Goal: Navigation & Orientation: Find specific page/section

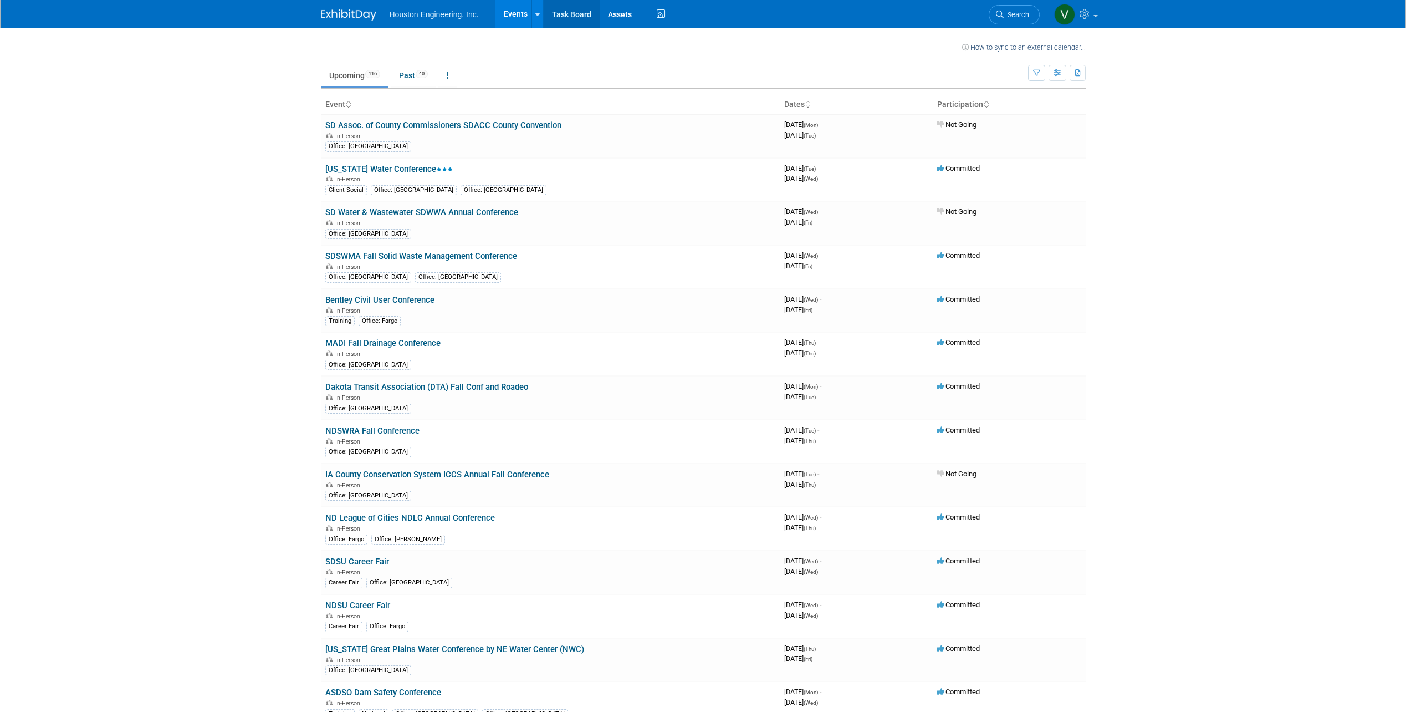
click at [568, 16] on link "Task Board" at bounding box center [572, 14] width 56 height 28
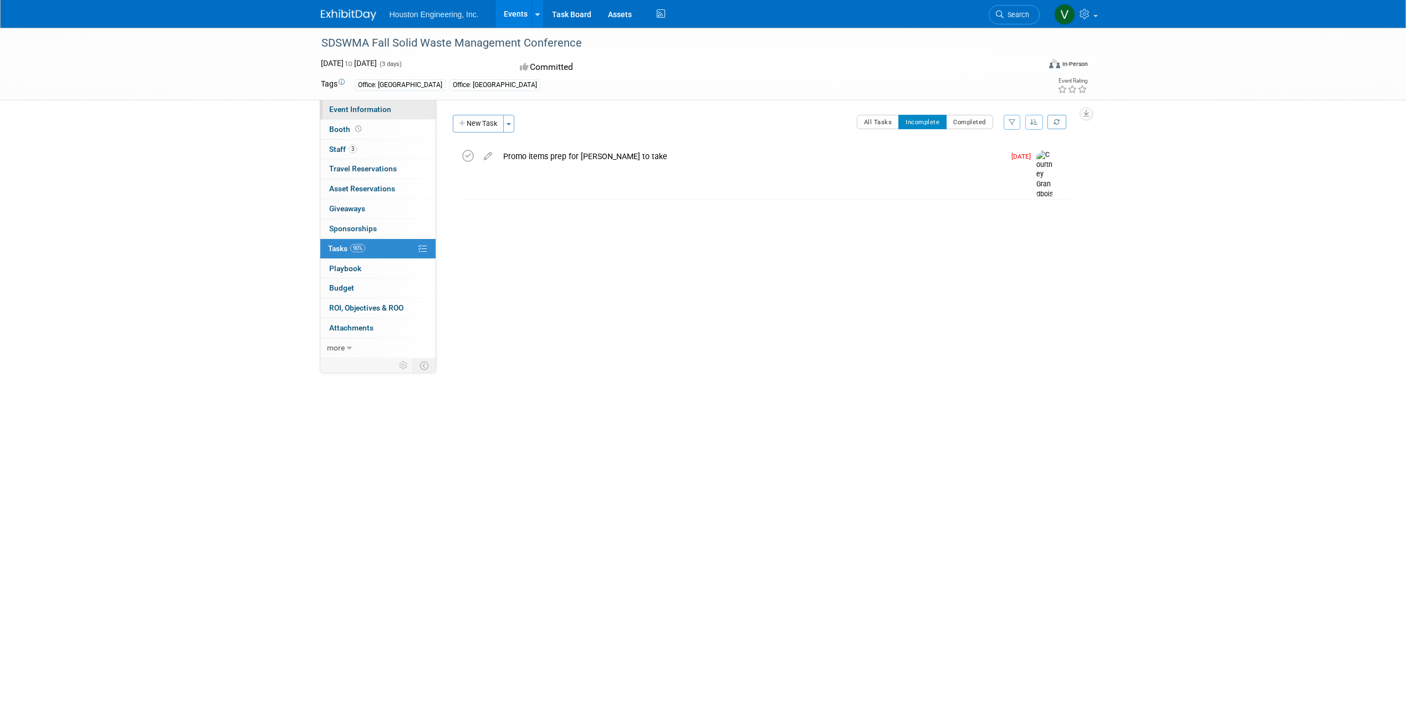
click at [371, 116] on link "Event Information" at bounding box center [377, 109] width 115 height 19
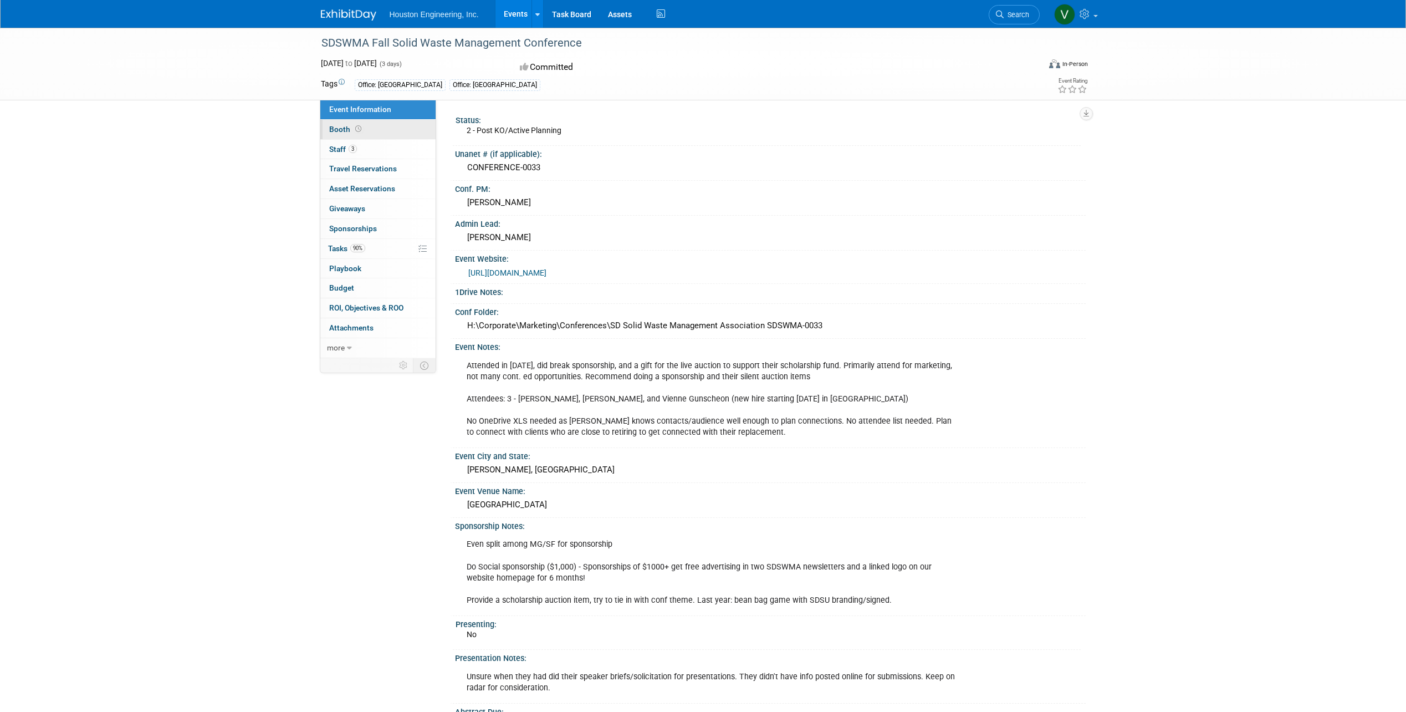
click at [367, 125] on link "Booth" at bounding box center [377, 129] width 115 height 19
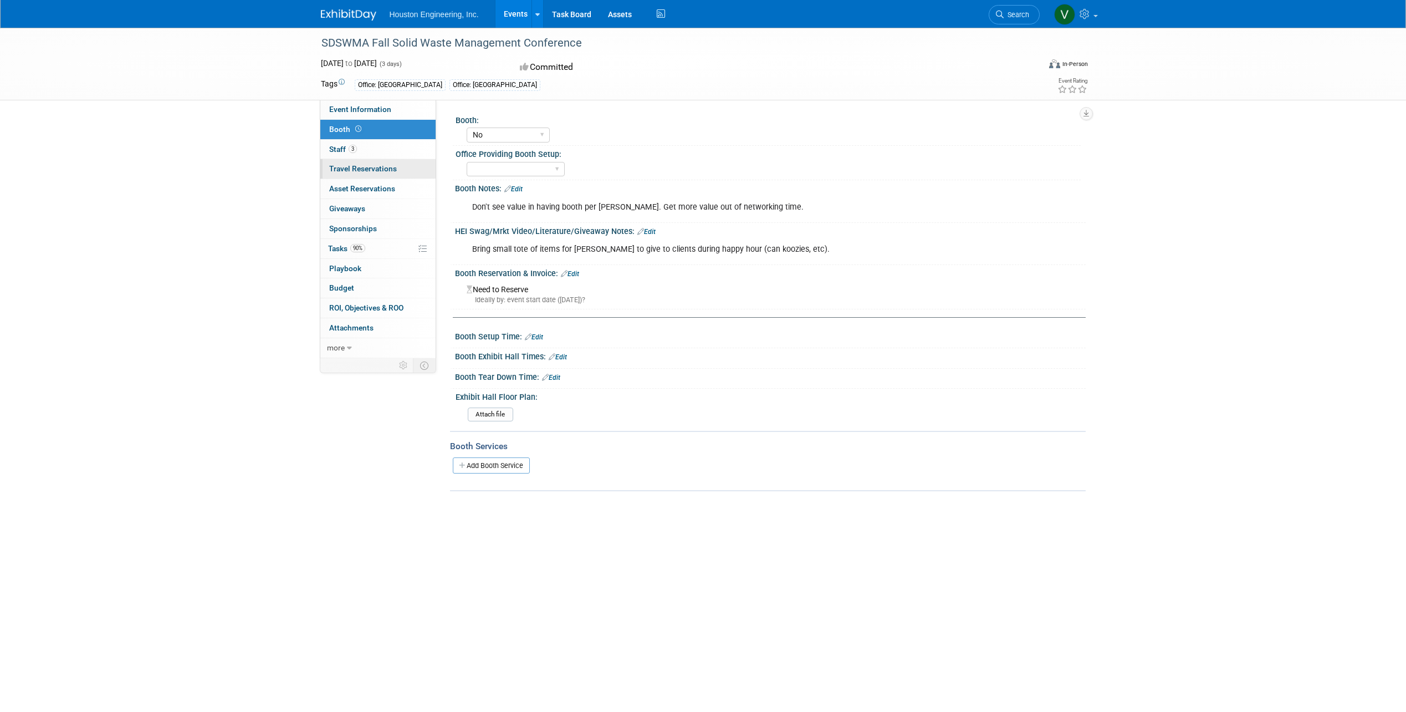
click at [370, 168] on span "Travel Reservations 0" at bounding box center [363, 168] width 68 height 9
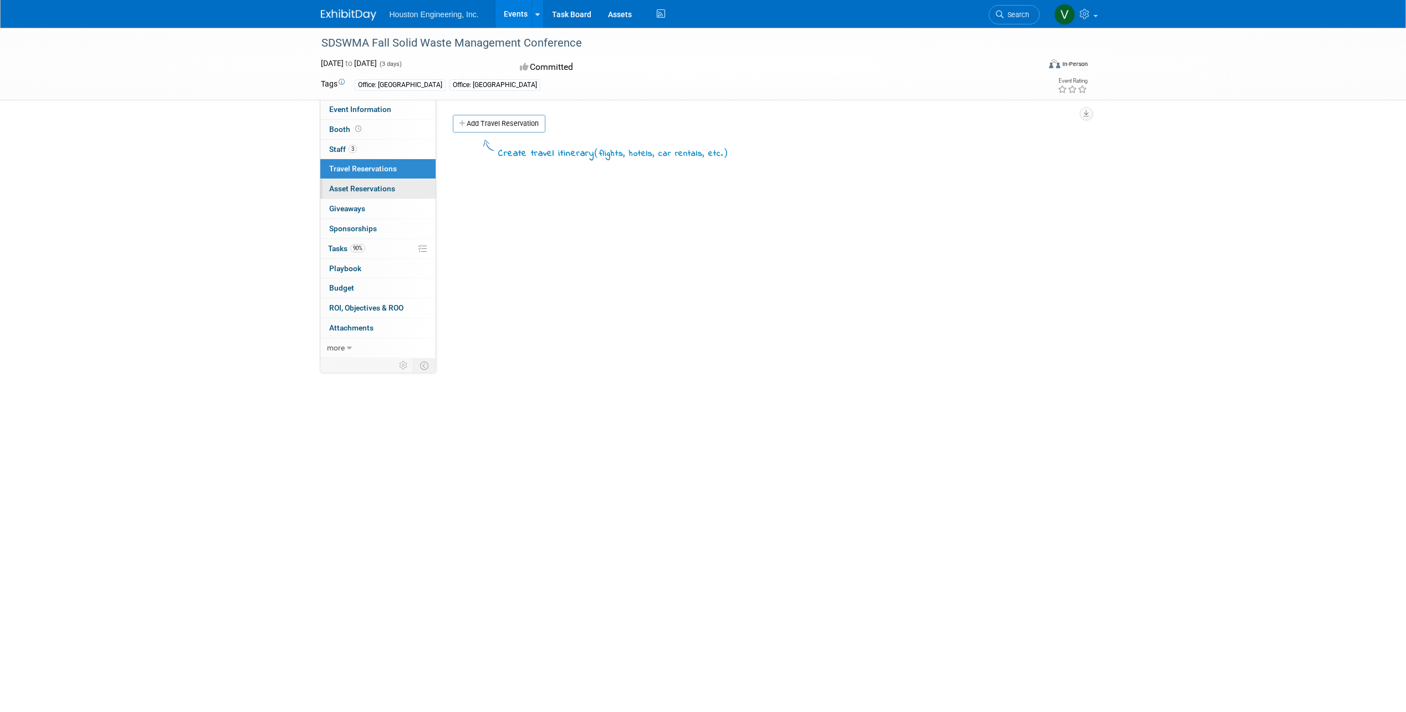
click at [390, 193] on span "Asset Reservations 0" at bounding box center [362, 188] width 66 height 9
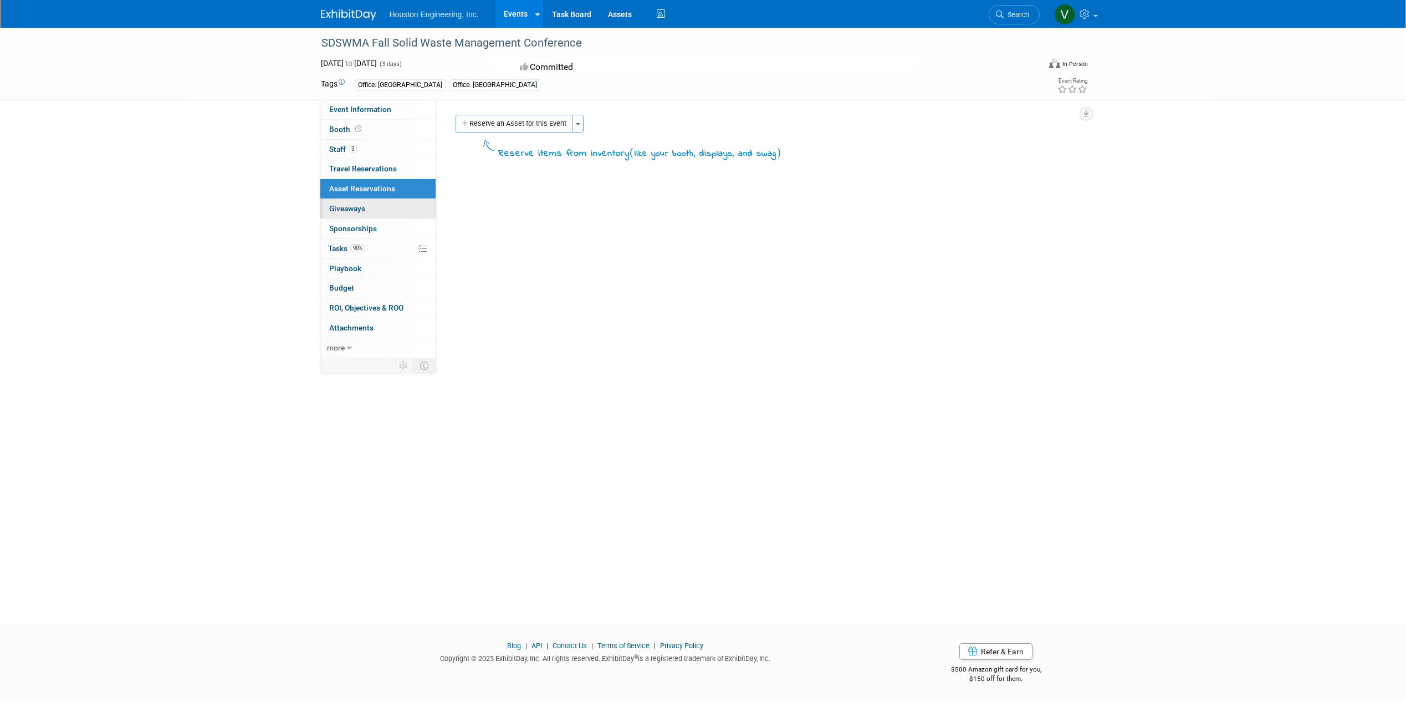
click at [390, 207] on link "0 Giveaways 0" at bounding box center [377, 208] width 115 height 19
click at [392, 226] on link "0 Sponsorships 0" at bounding box center [377, 228] width 115 height 19
click at [386, 274] on link "0 Playbook 0" at bounding box center [377, 268] width 115 height 19
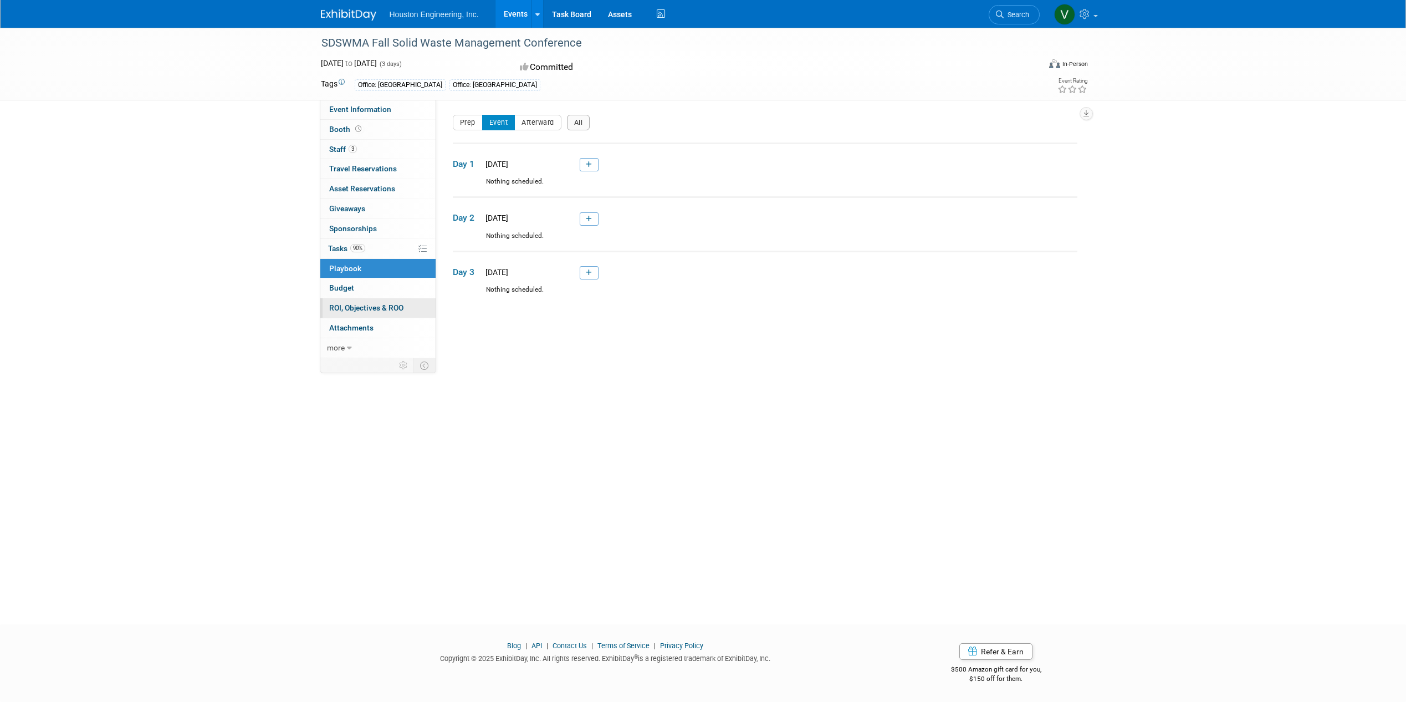
click at [379, 299] on div "Event Information Event Info Booth Booth 3 Staff 3 Staff 0 Travel Reservations …" at bounding box center [378, 229] width 116 height 258
click at [383, 311] on span "ROI, Objectives & ROO 0" at bounding box center [366, 307] width 74 height 9
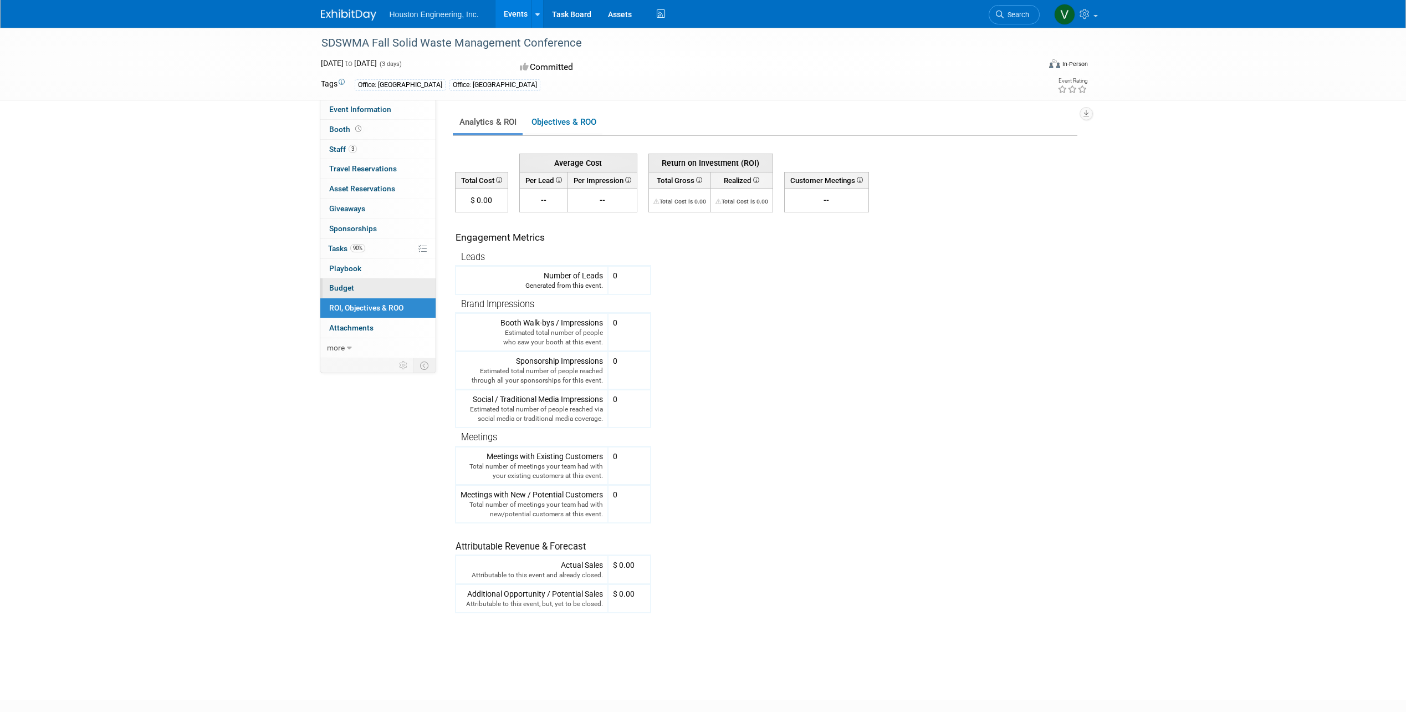
click at [380, 294] on link "Budget" at bounding box center [377, 287] width 115 height 19
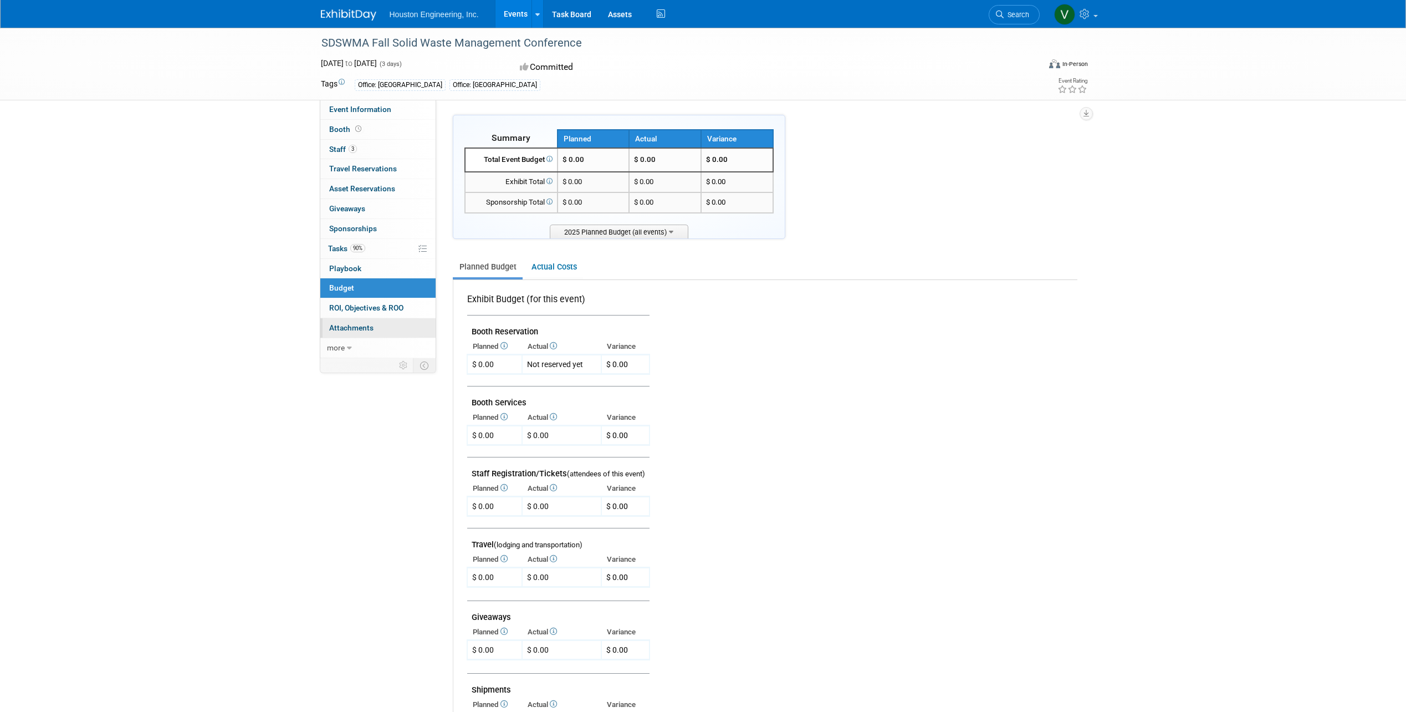
click at [385, 325] on link "0 Attachments 0" at bounding box center [377, 327] width 115 height 19
